Goal: Navigation & Orientation: Find specific page/section

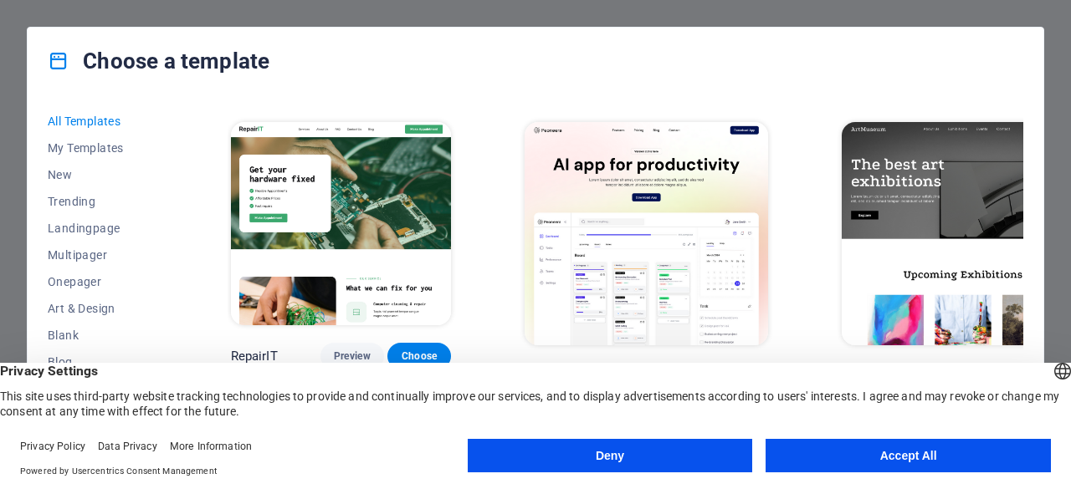
scroll to position [329, 0]
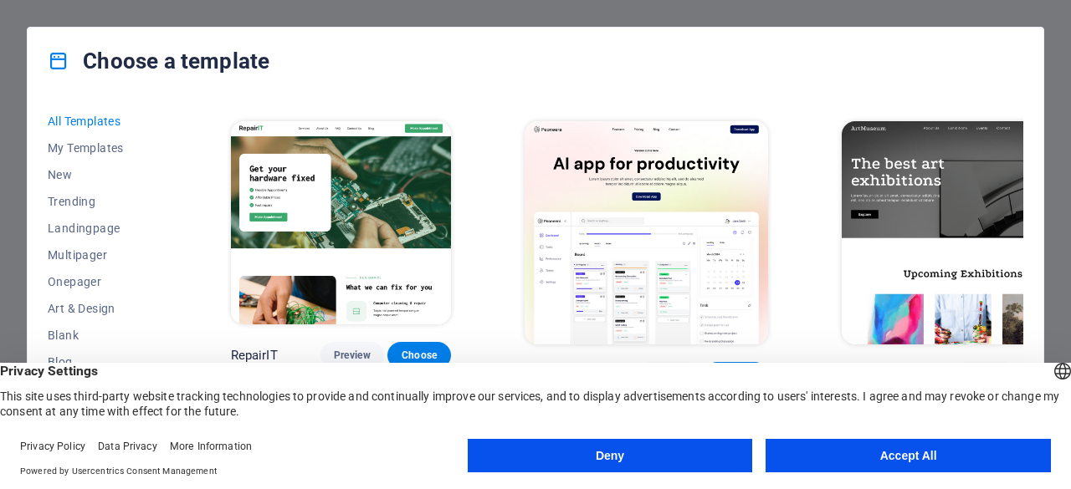
click at [845, 447] on button "Accept All" at bounding box center [908, 455] width 285 height 33
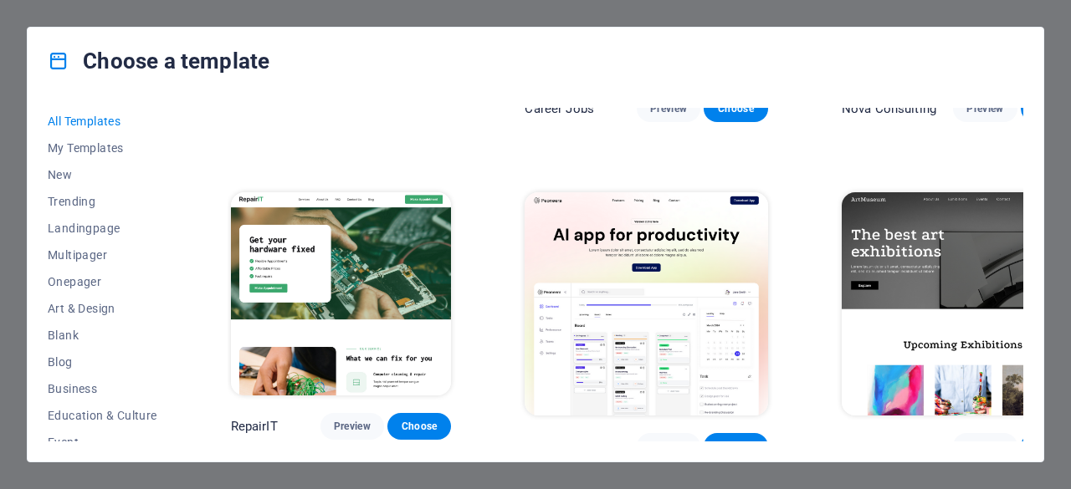
scroll to position [256, 0]
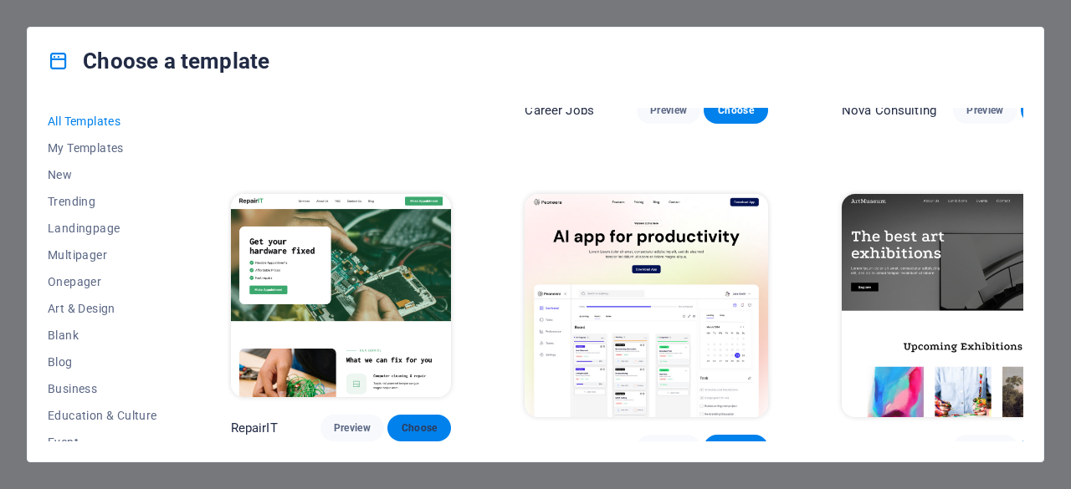
click at [429, 422] on span "Choose" at bounding box center [419, 428] width 37 height 13
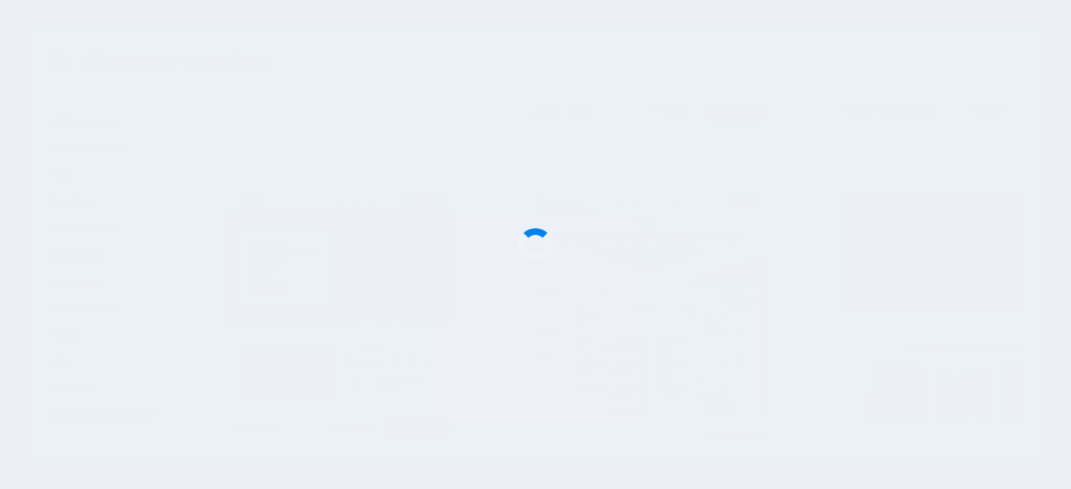
click at [429, 400] on div at bounding box center [535, 244] width 1071 height 489
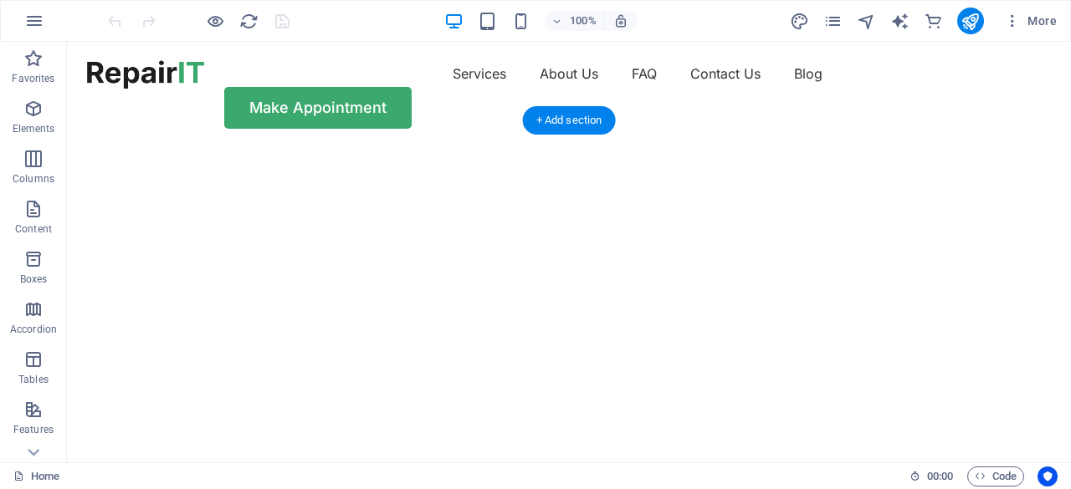
click at [977, 87] on div "Make Appointment" at bounding box center [569, 108] width 964 height 42
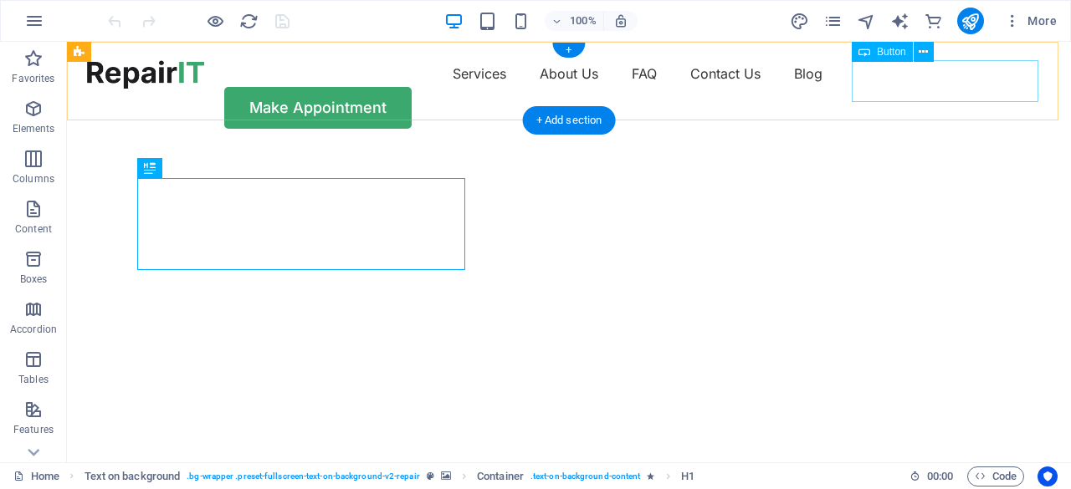
click at [27, 477] on link "Home" at bounding box center [36, 477] width 46 height 20
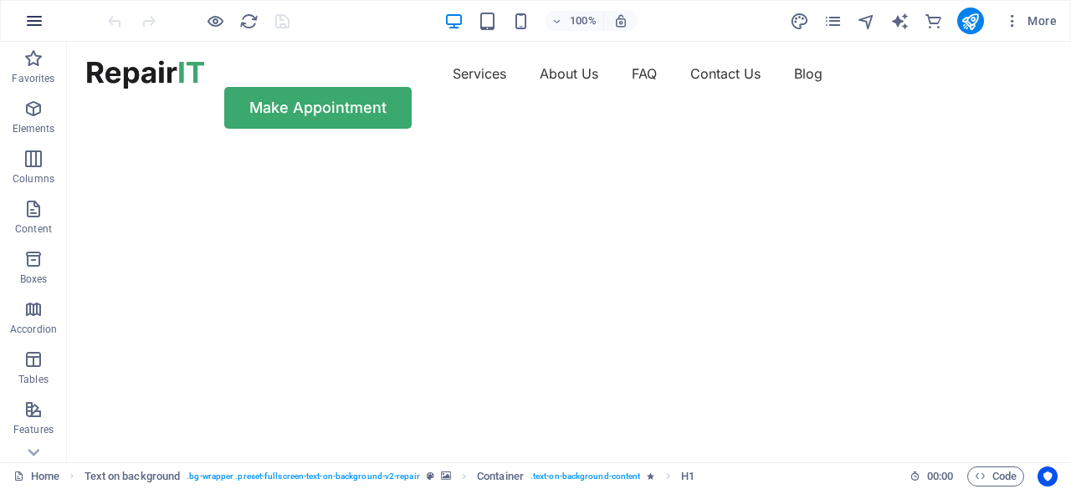
click at [29, 15] on icon "button" at bounding box center [34, 21] width 20 height 20
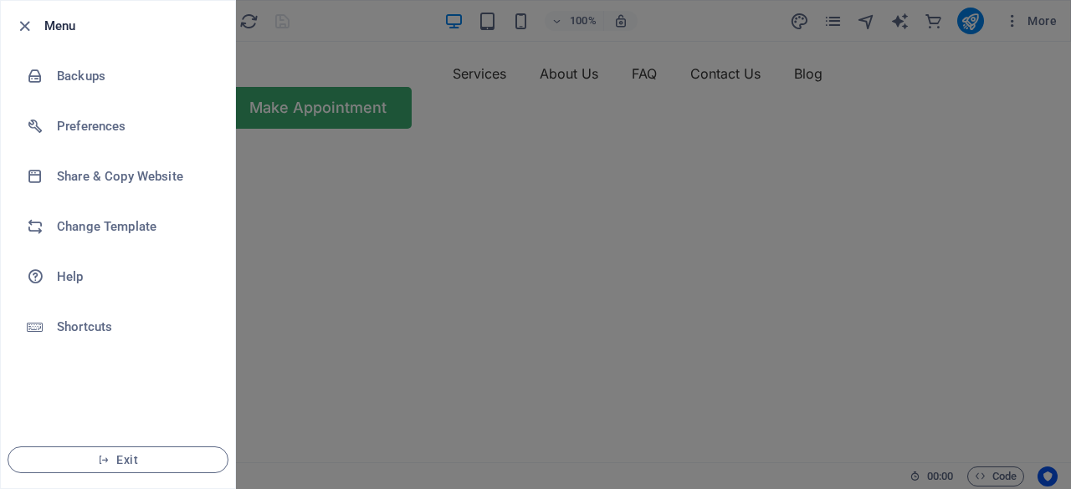
drag, startPoint x: 91, startPoint y: 69, endPoint x: 774, endPoint y: 106, distance: 683.7
click at [774, 106] on div at bounding box center [535, 244] width 1071 height 489
